Goal: Download file/media

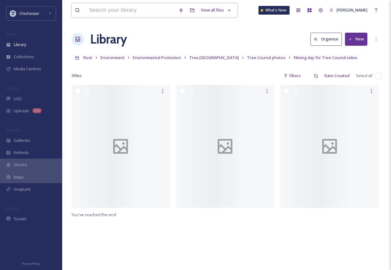
click at [162, 8] on input at bounding box center [130, 10] width 89 height 14
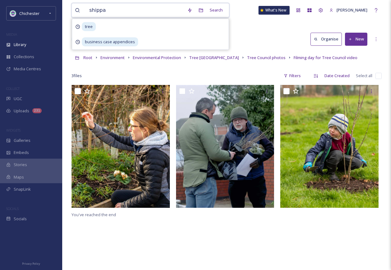
type input "shippam"
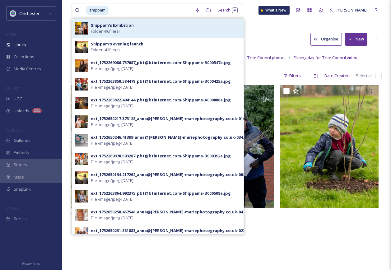
click at [122, 27] on strong "Shippam's Exhibition" at bounding box center [112, 25] width 43 height 6
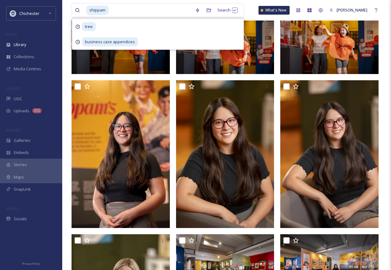
scroll to position [374, 0]
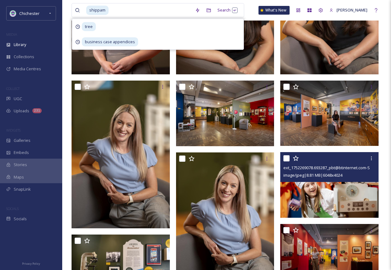
click at [357, 191] on img at bounding box center [330, 184] width 98 height 65
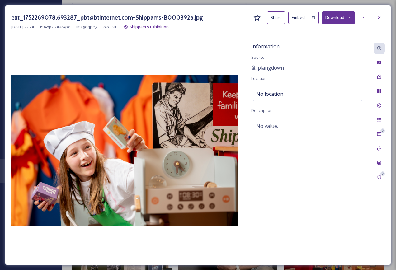
click at [351, 15] on button "Download" at bounding box center [338, 17] width 33 height 13
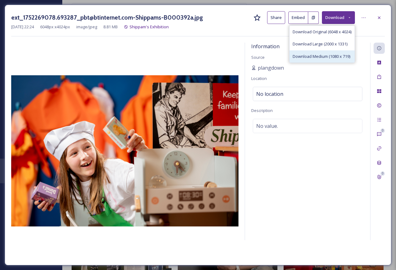
click at [337, 53] on div "Download Medium (1080 x 719)" at bounding box center [322, 56] width 65 height 12
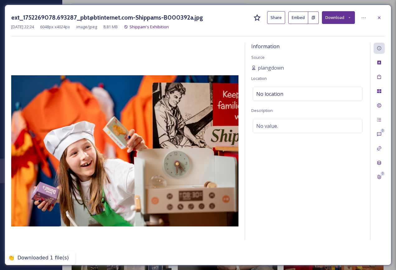
drag, startPoint x: 380, startPoint y: 15, endPoint x: 346, endPoint y: 35, distance: 39.0
click at [380, 15] on icon at bounding box center [379, 17] width 5 height 5
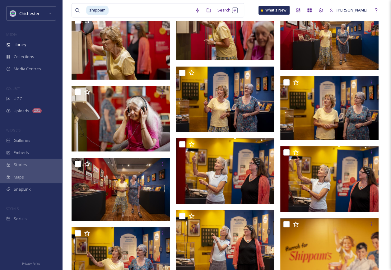
scroll to position [2338, 0]
